Goal: Task Accomplishment & Management: Use online tool/utility

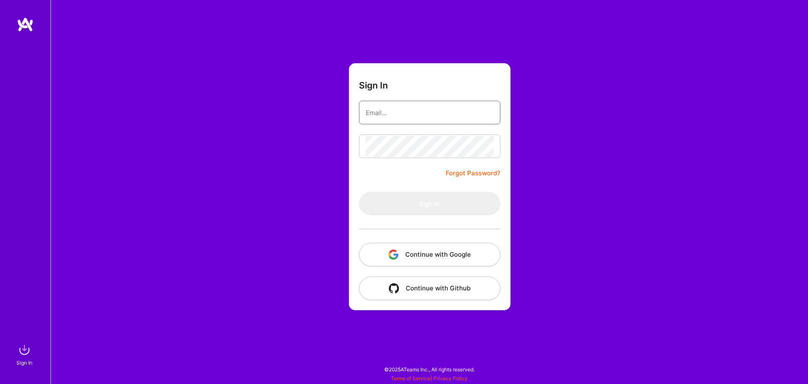
click at [425, 110] on input "email" at bounding box center [430, 112] width 128 height 21
type input "[EMAIL_ADDRESS][DOMAIN_NAME]"
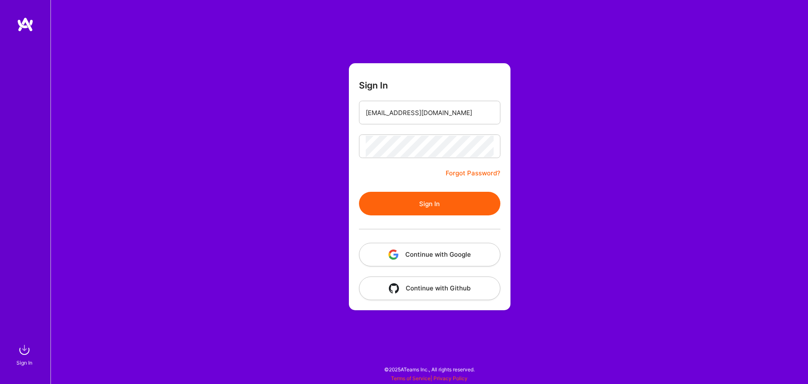
click at [434, 203] on button "Sign In" at bounding box center [429, 204] width 141 height 24
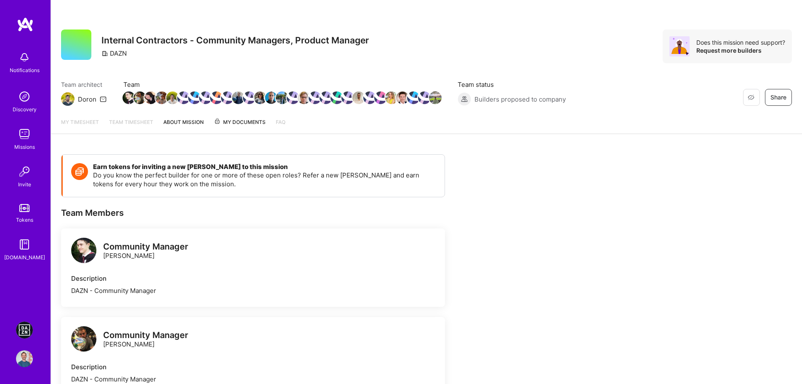
click at [24, 333] on img at bounding box center [24, 329] width 17 height 17
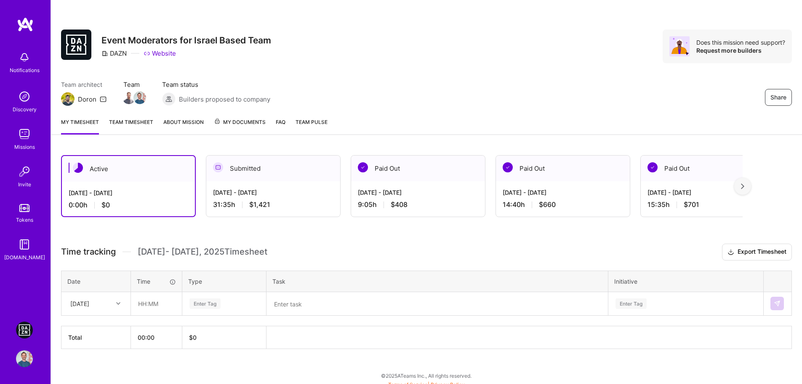
scroll to position [6, 0]
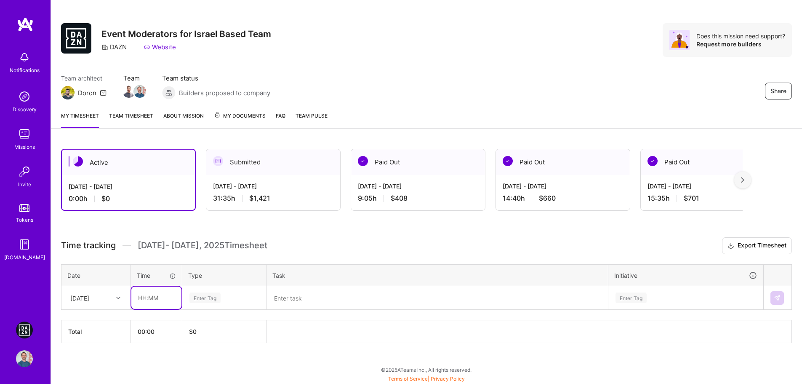
click at [146, 294] on input "text" at bounding box center [156, 297] width 50 height 22
type input "00:30"
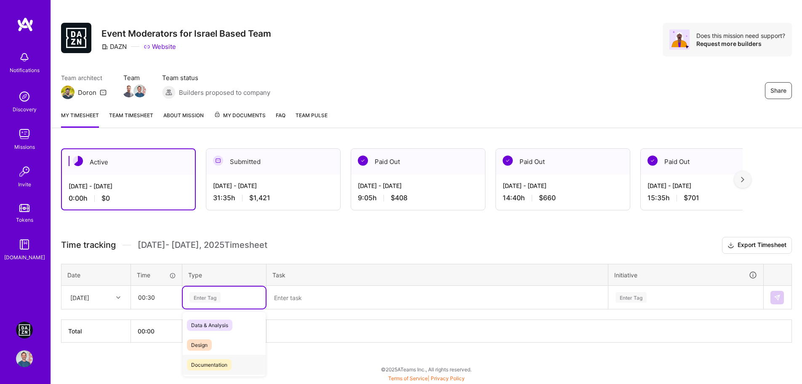
click at [213, 357] on div "Documentation" at bounding box center [224, 365] width 83 height 20
click at [345, 292] on textarea at bounding box center [437, 297] width 340 height 22
